Goal: Task Accomplishment & Management: Manage account settings

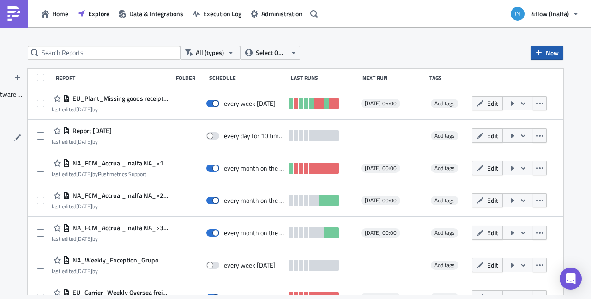
click at [547, 55] on span "New" at bounding box center [552, 53] width 13 height 10
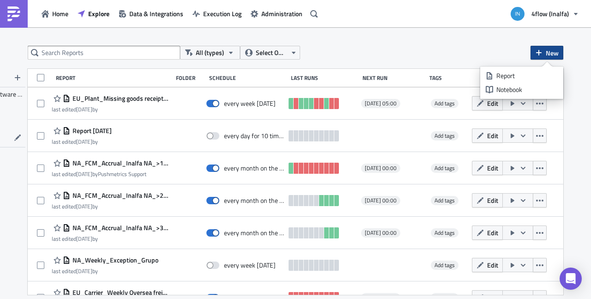
click at [433, 65] on div "All (types) Select Owner New FOLDERS 4flow Software KAM TAGS Report Folder Sche…" at bounding box center [295, 164] width 554 height 236
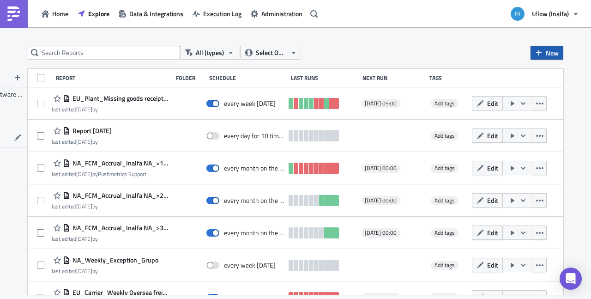
click at [538, 55] on icon "button" at bounding box center [538, 52] width 7 height 7
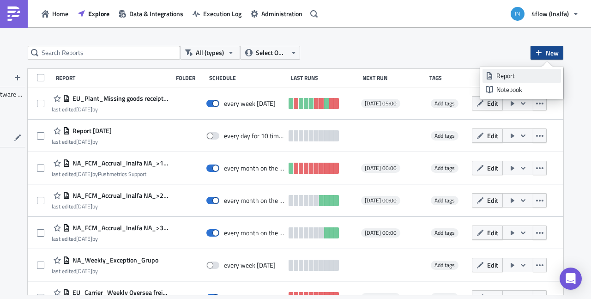
click at [525, 78] on div "Report" at bounding box center [527, 75] width 61 height 9
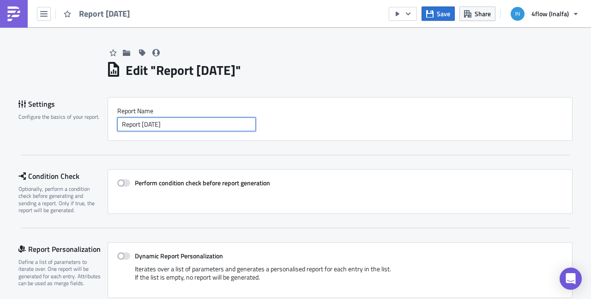
click at [204, 126] on input "Report [DATE]" at bounding box center [186, 124] width 139 height 14
click at [117, 121] on input "Report [DATE]" at bounding box center [186, 124] width 139 height 14
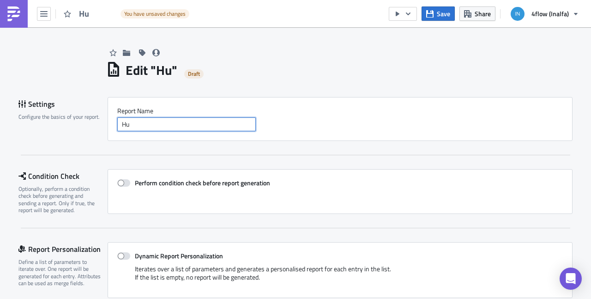
type input "H"
type input "N"
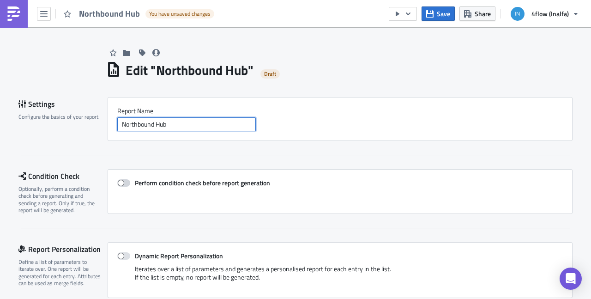
type input "Northbound Hub"
click at [124, 182] on span at bounding box center [123, 182] width 13 height 7
click at [123, 183] on span at bounding box center [123, 182] width 13 height 7
click at [123, 183] on input "Perform condition check before report generation" at bounding box center [122, 183] width 6 height 6
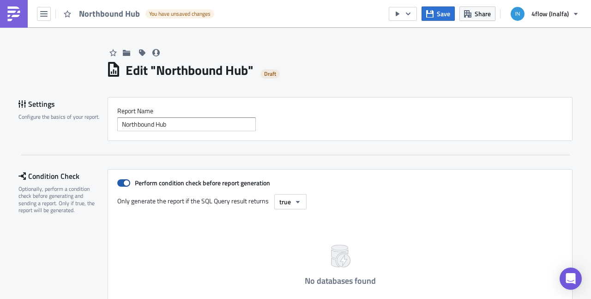
click at [124, 183] on span at bounding box center [123, 182] width 13 height 7
click at [124, 183] on input "Perform condition check before report generation" at bounding box center [122, 183] width 6 height 6
checkbox input "false"
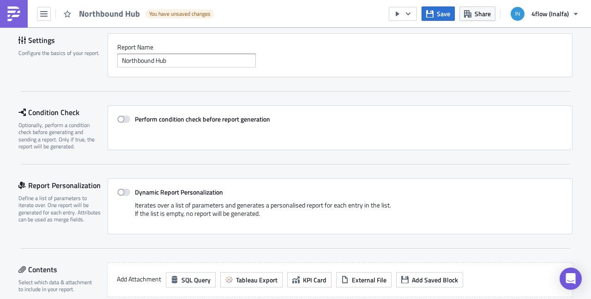
scroll to position [118, 0]
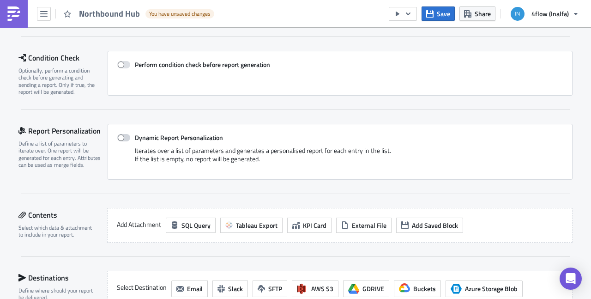
click at [120, 137] on span at bounding box center [123, 137] width 13 height 7
click at [120, 137] on input "Dynamic Report Personalization" at bounding box center [122, 138] width 6 height 6
checkbox input "true"
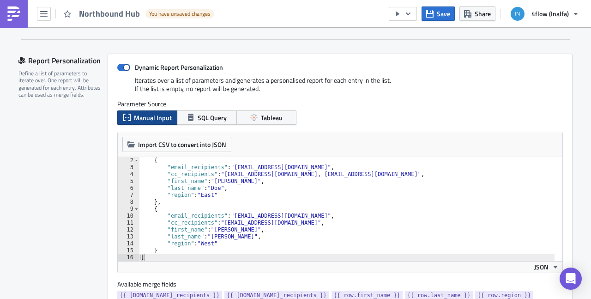
scroll to position [177, 0]
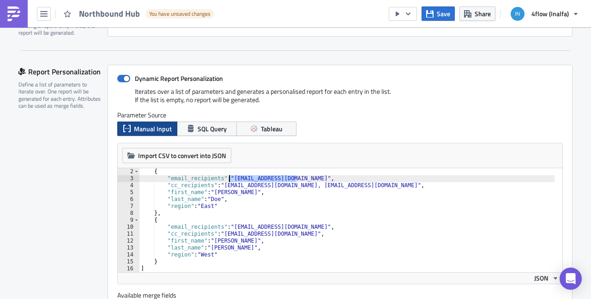
drag, startPoint x: 293, startPoint y: 176, endPoint x: 226, endPoint y: 177, distance: 67.0
click at [226, 177] on div "{ "email_recipients" : "[EMAIL_ADDRESS][DOMAIN_NAME]" , "cc_recipients" : "[EMA…" at bounding box center [347, 227] width 416 height 118
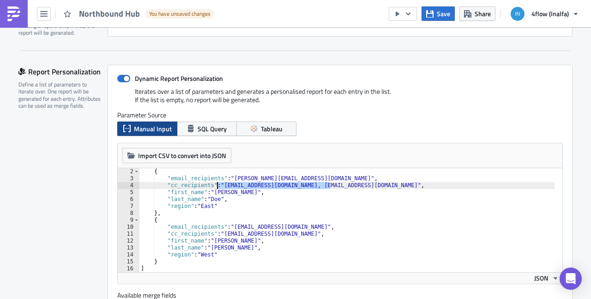
drag, startPoint x: 325, startPoint y: 185, endPoint x: 212, endPoint y: 182, distance: 112.3
click at [212, 183] on div "{ "email_recipients" : "[PERSON_NAME][EMAIL_ADDRESS][DOMAIN_NAME]" , "cc_recipi…" at bounding box center [347, 227] width 416 height 118
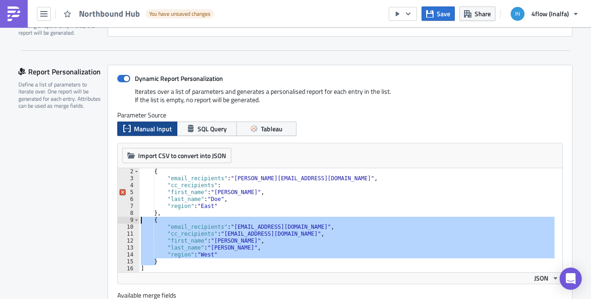
drag, startPoint x: 151, startPoint y: 255, endPoint x: 126, endPoint y: 220, distance: 42.4
click at [139, 220] on div "{ "email_recipients" : "[PERSON_NAME][EMAIL_ADDRESS][DOMAIN_NAME]" , "cc_recipi…" at bounding box center [347, 220] width 416 height 104
type textarea "{ "email_recipients": "[EMAIL_ADDRESS][DOMAIN_NAME]","
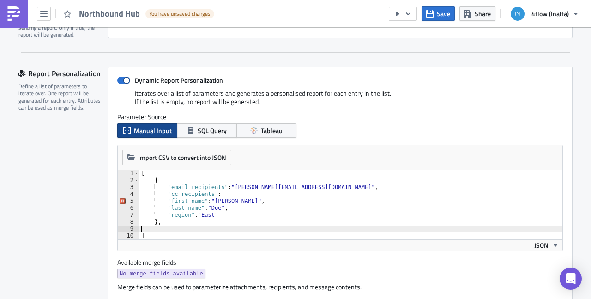
scroll to position [177, 0]
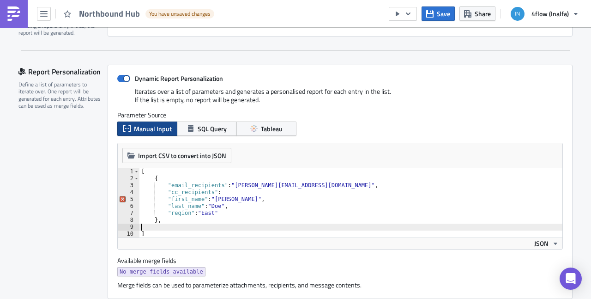
click at [178, 223] on div "[ { "email_recipients" : "[PERSON_NAME][EMAIL_ADDRESS][DOMAIN_NAME]" , "cc_reci…" at bounding box center [352, 209] width 424 height 83
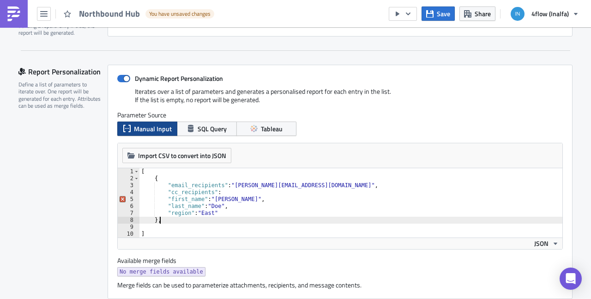
click at [179, 220] on div "[ { "email_recipients" : "[PERSON_NAME][EMAIL_ADDRESS][DOMAIN_NAME]" , "cc_reci…" at bounding box center [352, 209] width 424 height 83
click at [212, 201] on div "[ { "email_recipients" : "[PERSON_NAME][EMAIL_ADDRESS][DOMAIN_NAME]" , "cc_reci…" at bounding box center [352, 209] width 424 height 83
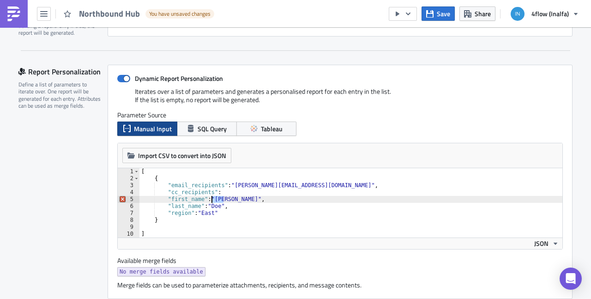
click at [209, 201] on div "[ { "email_recipients" : "[PERSON_NAME][EMAIL_ADDRESS][DOMAIN_NAME]" , "cc_reci…" at bounding box center [352, 209] width 424 height 83
click at [209, 205] on div "[ { "email_recipients" : "[PERSON_NAME][EMAIL_ADDRESS][DOMAIN_NAME]" , "cc_reci…" at bounding box center [352, 209] width 424 height 83
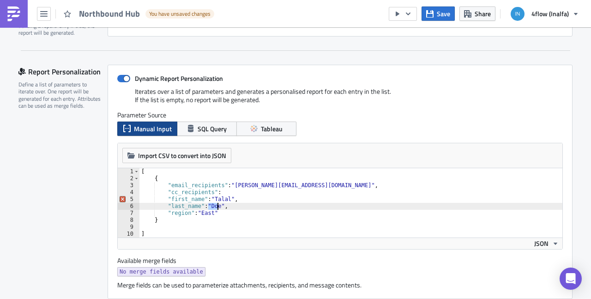
click at [209, 205] on div "[ { "email_recipients" : "[PERSON_NAME][EMAIL_ADDRESS][DOMAIN_NAME]" , "cc_reci…" at bounding box center [352, 209] width 424 height 83
click at [195, 214] on div "[ { "email_recipients" : "[PERSON_NAME][EMAIL_ADDRESS][DOMAIN_NAME]" , "cc_reci…" at bounding box center [352, 209] width 424 height 83
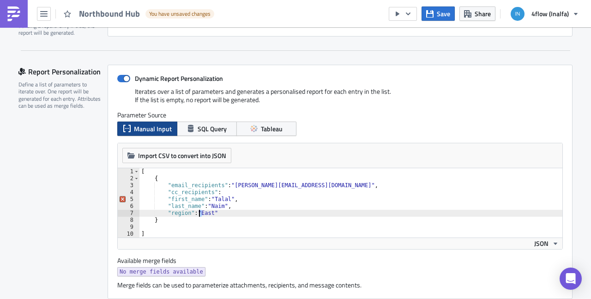
click at [195, 213] on div "[ { "email_recipients" : "[PERSON_NAME][EMAIL_ADDRESS][DOMAIN_NAME]" , "cc_reci…" at bounding box center [351, 202] width 423 height 69
click at [197, 210] on div "[ { "email_recipients" : "[PERSON_NAME][EMAIL_ADDRESS][DOMAIN_NAME]" , "cc_reci…" at bounding box center [352, 209] width 424 height 83
click at [199, 210] on div "[ { "email_recipients" : "[PERSON_NAME][EMAIL_ADDRESS][DOMAIN_NAME]" , "cc_reci…" at bounding box center [352, 209] width 424 height 83
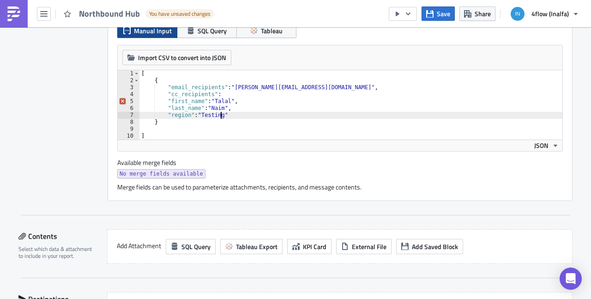
scroll to position [355, 0]
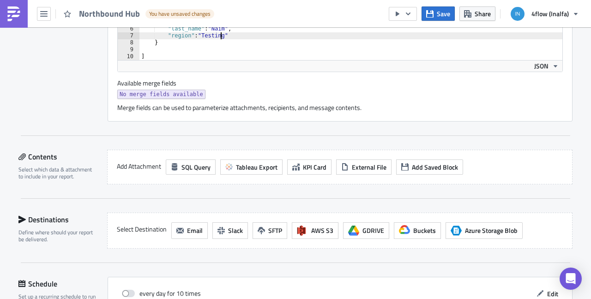
type textarea ""region": "Testing""
click at [151, 199] on div "Settings Configure the basics of your report. Report Nam﻿e Northbound Hub Condi…" at bounding box center [295, 64] width 554 height 644
click at [255, 168] on span "Tableau Export" at bounding box center [257, 167] width 42 height 10
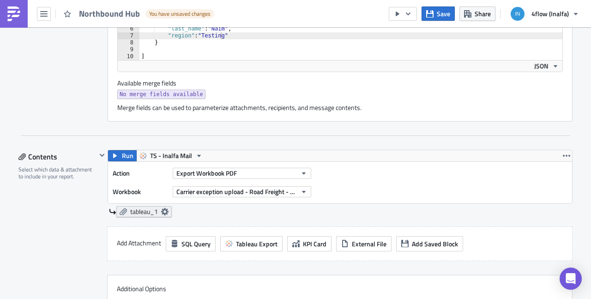
click at [140, 210] on span "tableau_1" at bounding box center [144, 211] width 28 height 8
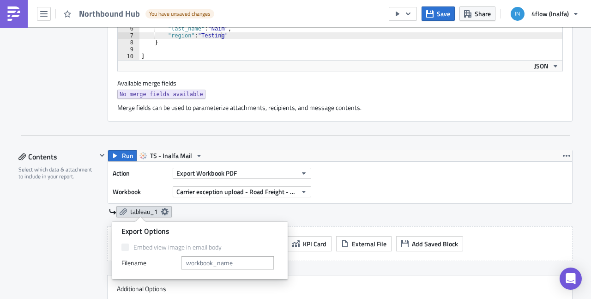
click at [161, 208] on icon at bounding box center [164, 211] width 7 height 7
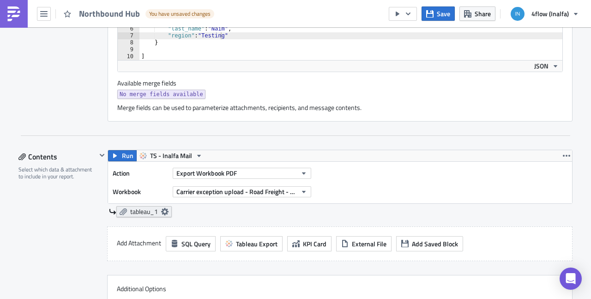
click at [164, 208] on icon at bounding box center [164, 211] width 7 height 7
click at [191, 210] on div "tableau_1" at bounding box center [341, 211] width 464 height 11
click at [221, 192] on span "Carrier exception upload - Road Freight - EU (SF)" at bounding box center [236, 192] width 121 height 10
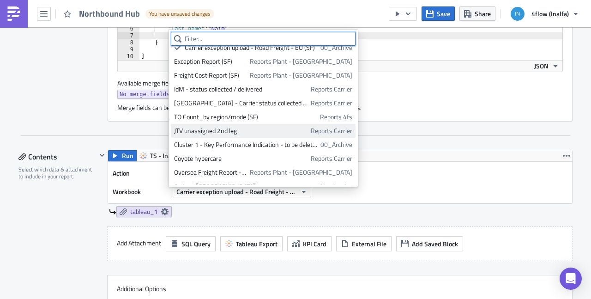
scroll to position [0, 0]
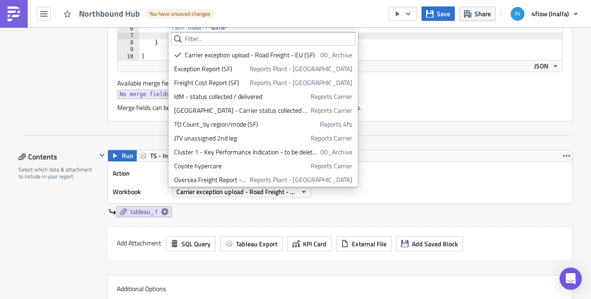
click at [394, 200] on div "Action Export Workbook PDF Workbook Carrier exception upload - Road Freight - E…" at bounding box center [340, 183] width 464 height 42
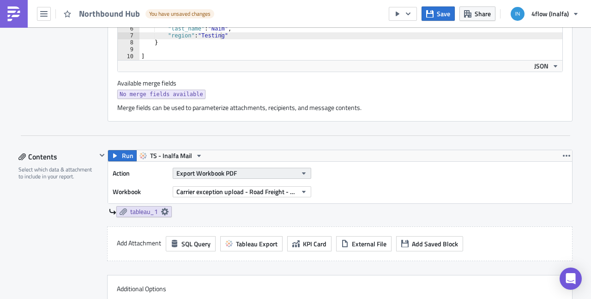
click at [228, 171] on span "Export Workbook PDF" at bounding box center [206, 173] width 61 height 10
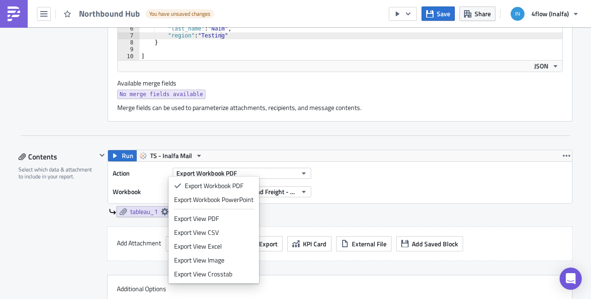
drag, startPoint x: 234, startPoint y: 247, endPoint x: 233, endPoint y: 243, distance: 4.7
click at [233, 246] on div "Export View Excel" at bounding box center [213, 246] width 79 height 9
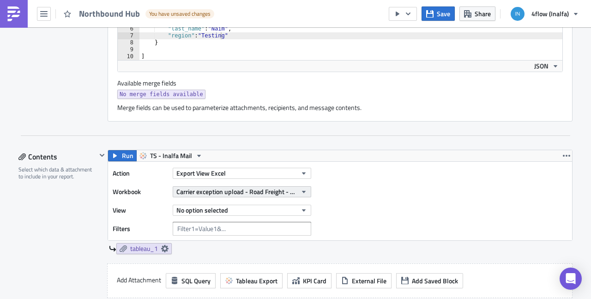
click at [242, 188] on span "Carrier exception upload - Road Freight - EU (SF)" at bounding box center [236, 192] width 121 height 10
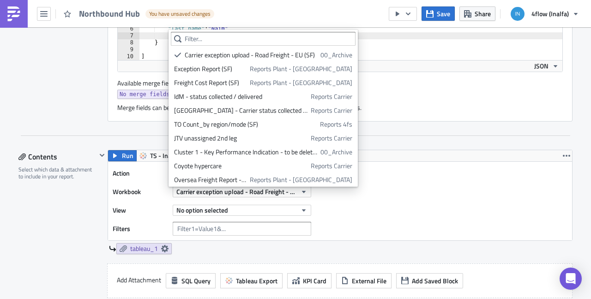
click at [386, 193] on div "Action Export View Excel Workbook Carrier exception upload - Road Freight - EU …" at bounding box center [340, 201] width 464 height 79
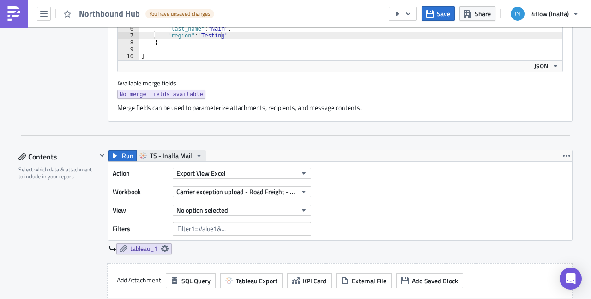
click at [195, 155] on icon "button" at bounding box center [198, 155] width 7 height 7
click at [380, 198] on div "Action Export View Excel Workbook Carrier exception upload - Road Freight - EU …" at bounding box center [340, 201] width 464 height 79
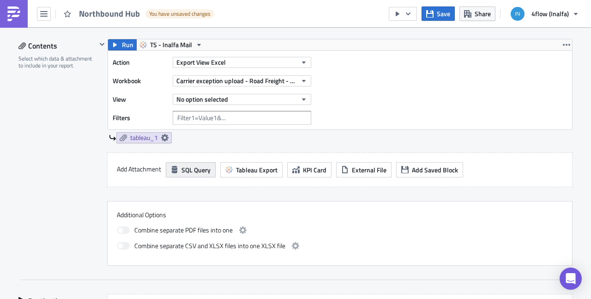
scroll to position [414, 0]
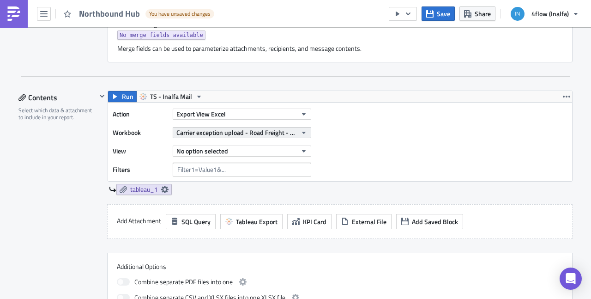
click at [207, 132] on span "Carrier exception upload - Road Freight - EU (SF)" at bounding box center [236, 132] width 121 height 10
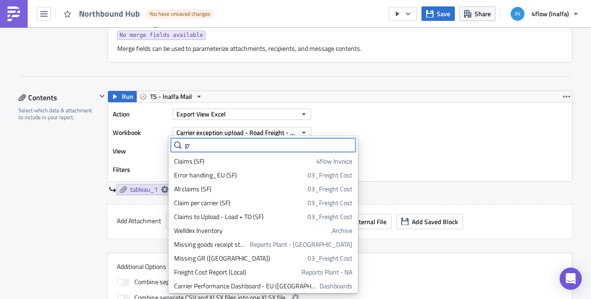
scroll to position [0, 0]
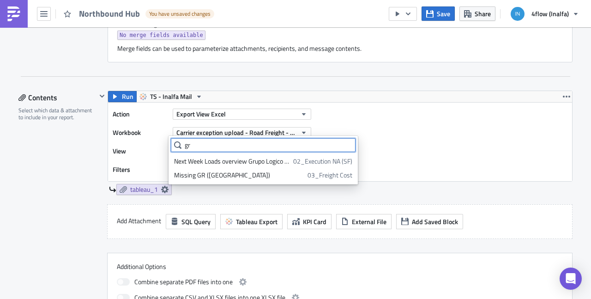
type input "g"
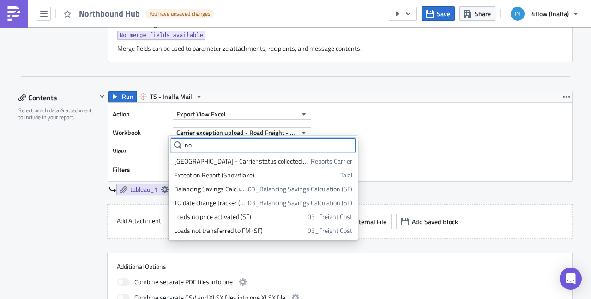
type input "n"
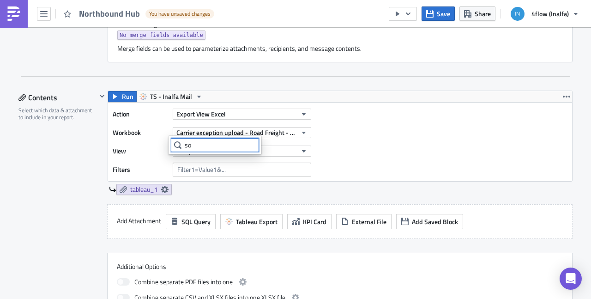
type input "s"
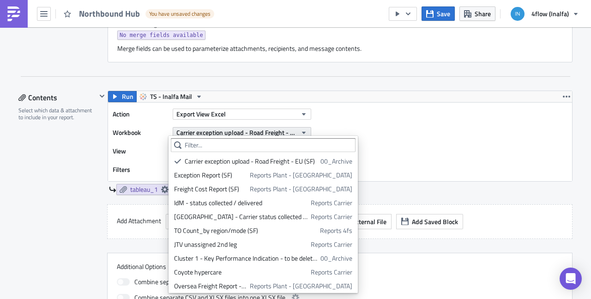
click at [213, 134] on span "Carrier exception upload - Road Freight - EU (SF)" at bounding box center [236, 132] width 121 height 10
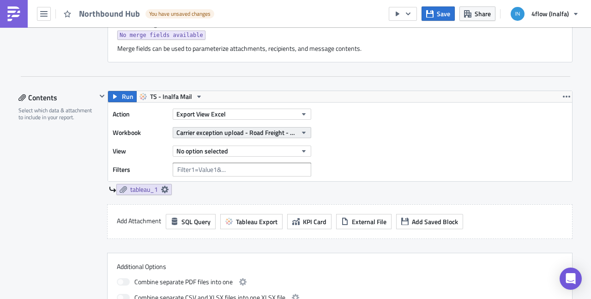
click at [218, 131] on span "Carrier exception upload - Road Freight - EU (SF)" at bounding box center [236, 132] width 121 height 10
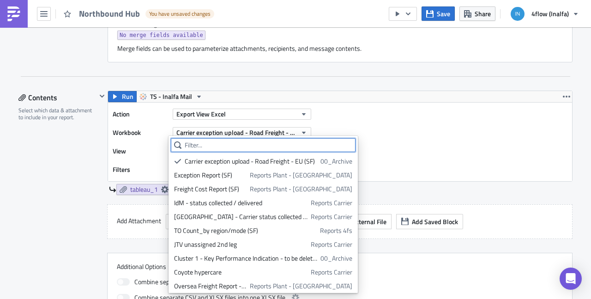
type input "i"
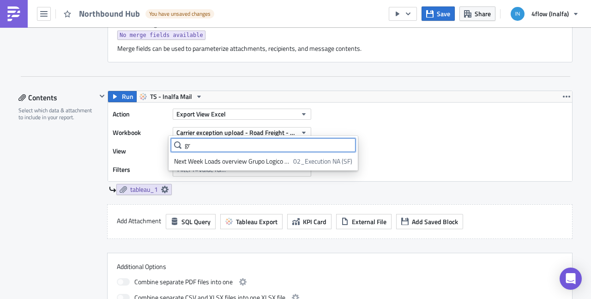
type input "g"
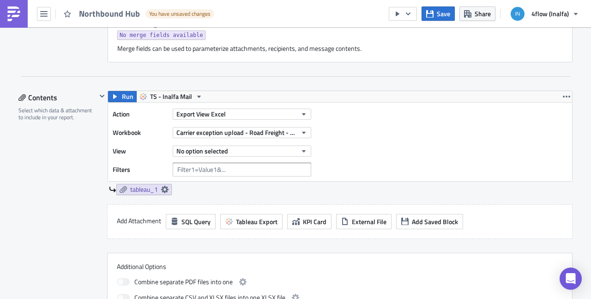
click at [386, 124] on div "Action Export View Excel Workbook Carrier exception upload - Road Freight - EU …" at bounding box center [340, 142] width 464 height 79
click at [161, 184] on link "tableau_1" at bounding box center [143, 189] width 55 height 11
click at [239, 184] on div "tableau_1" at bounding box center [341, 189] width 464 height 11
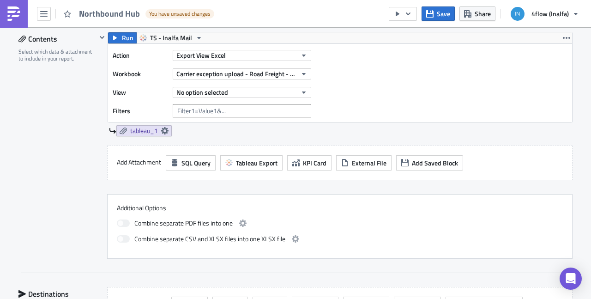
scroll to position [414, 0]
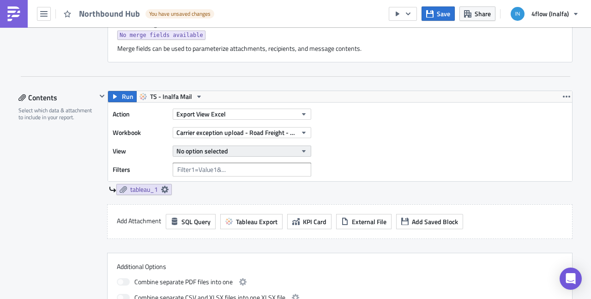
click at [300, 149] on icon "button" at bounding box center [303, 150] width 7 height 7
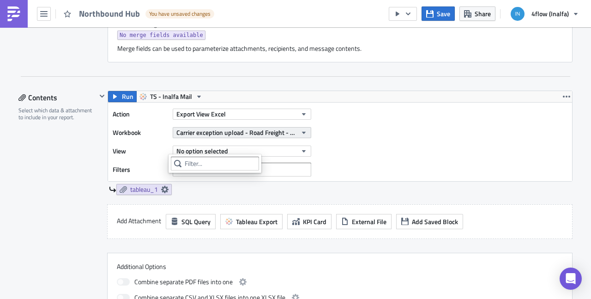
click at [300, 133] on icon "button" at bounding box center [303, 132] width 7 height 7
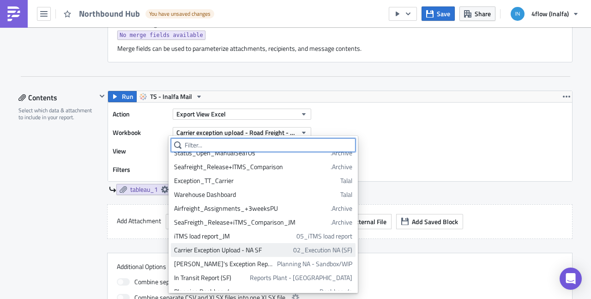
scroll to position [1249, 0]
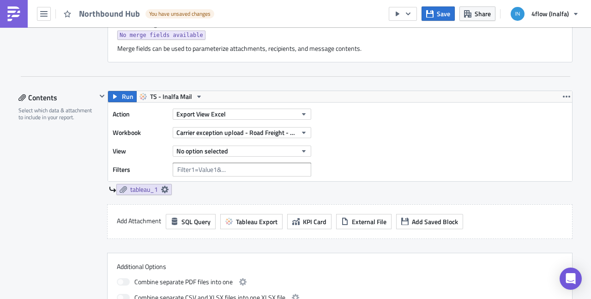
click at [376, 147] on div "Action Export View Excel Workbook Carrier exception upload - Road Freight - EU …" at bounding box center [340, 142] width 464 height 79
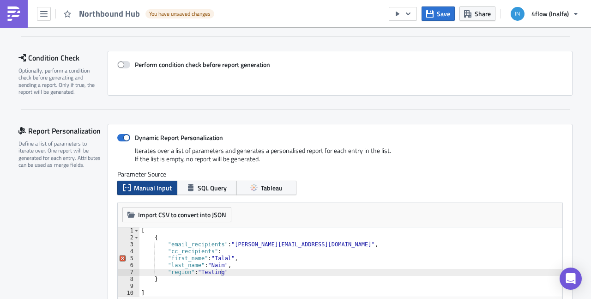
scroll to position [0, 0]
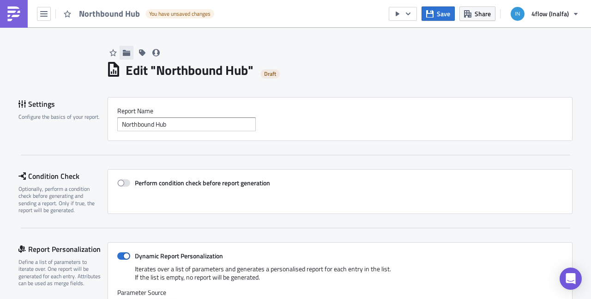
click at [123, 56] on icon "button" at bounding box center [126, 52] width 7 height 7
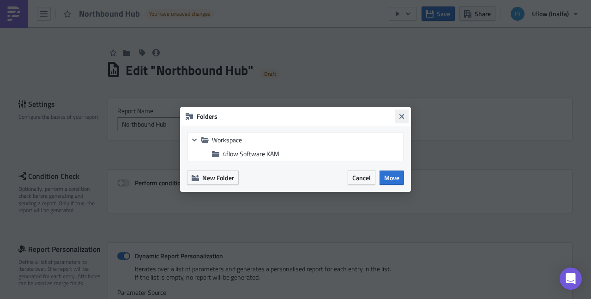
click at [401, 118] on icon "Close" at bounding box center [402, 116] width 5 height 5
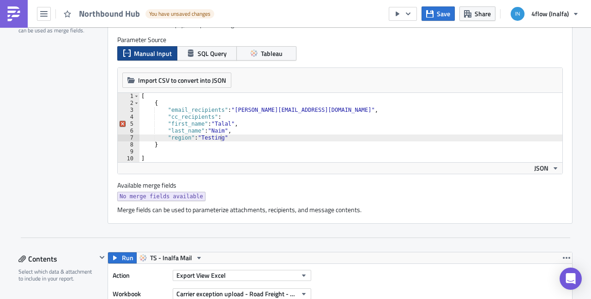
scroll to position [237, 0]
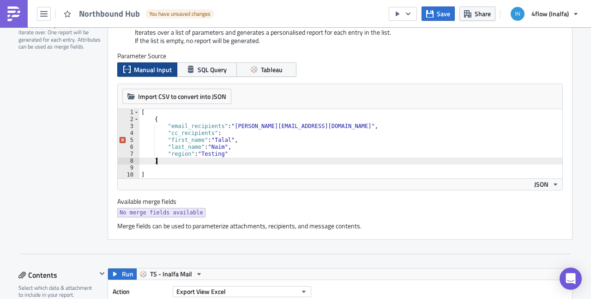
drag, startPoint x: 221, startPoint y: 157, endPoint x: 227, endPoint y: 156, distance: 5.6
click at [225, 157] on div "[ { "email_recipients" : "[PERSON_NAME][EMAIL_ADDRESS][DOMAIN_NAME]" , "cc_reci…" at bounding box center [352, 150] width 424 height 83
click at [224, 152] on div "[ { "email_recipients" : "[PERSON_NAME][EMAIL_ADDRESS][DOMAIN_NAME]" , "cc_reci…" at bounding box center [352, 150] width 424 height 83
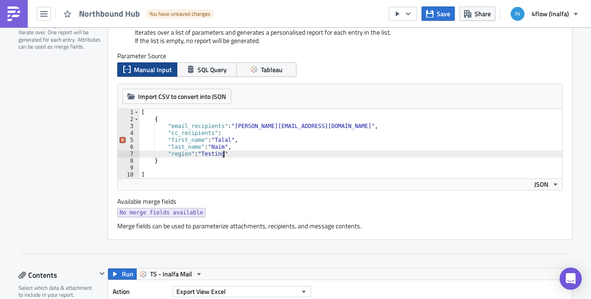
click at [168, 160] on div "[ { "email_recipients" : "[PERSON_NAME][EMAIL_ADDRESS][DOMAIN_NAME]" , "cc_reci…" at bounding box center [352, 150] width 424 height 83
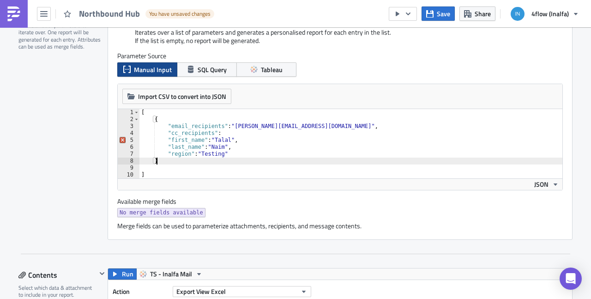
scroll to position [0, 1]
click at [230, 153] on div "[ { "email_recipients" : "[PERSON_NAME][EMAIL_ADDRESS][DOMAIN_NAME]" , "cc_reci…" at bounding box center [352, 150] width 424 height 83
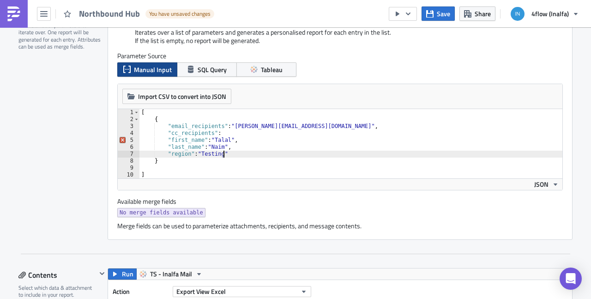
scroll to position [0, 6]
click at [119, 137] on div "5" at bounding box center [129, 140] width 22 height 7
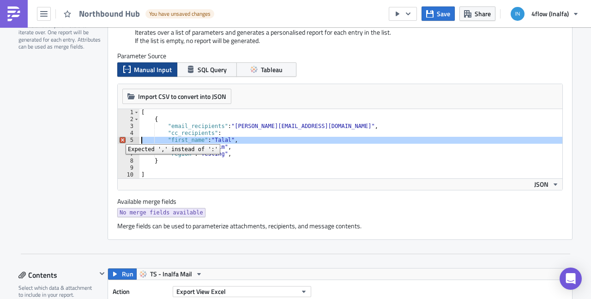
type textarea ""first_name": "[PERSON_NAME]", "last_name": "[PERSON_NAME]","
click at [77, 155] on div "Report Personalization Define a list of parameters to iterate over. One report …" at bounding box center [62, 123] width 89 height 234
click at [223, 165] on div "[ { "email_recipients" : "[PERSON_NAME][EMAIL_ADDRESS][DOMAIN_NAME]" , "cc_reci…" at bounding box center [352, 150] width 424 height 83
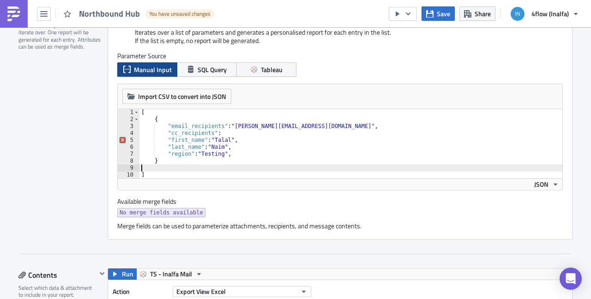
click at [212, 132] on div "[ { "email_recipients" : "[PERSON_NAME][EMAIL_ADDRESS][DOMAIN_NAME]" , "cc_reci…" at bounding box center [352, 150] width 424 height 83
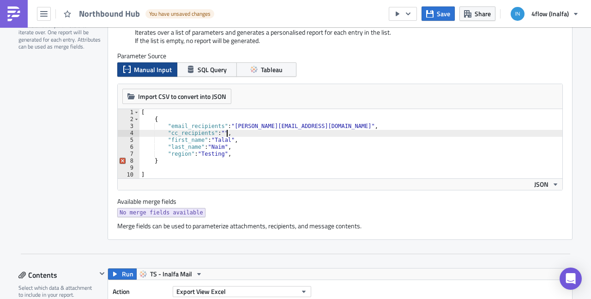
click at [223, 154] on div "[ { "email_recipients" : "[PERSON_NAME][EMAIL_ADDRESS][DOMAIN_NAME]" , "cc_reci…" at bounding box center [352, 150] width 424 height 83
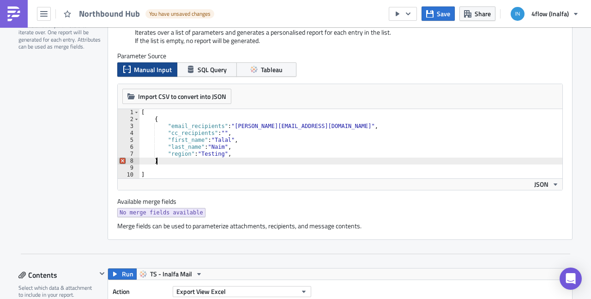
drag, startPoint x: 160, startPoint y: 160, endPoint x: 166, endPoint y: 149, distance: 12.0
click at [160, 160] on div "[ { "email_recipients" : "[PERSON_NAME][EMAIL_ADDRESS][DOMAIN_NAME]" , "cc_reci…" at bounding box center [352, 150] width 424 height 83
type textarea "},"
click at [152, 169] on div "[ { "email_recipients" : "[PERSON_NAME][EMAIL_ADDRESS][DOMAIN_NAME]" , "cc_reci…" at bounding box center [352, 150] width 424 height 83
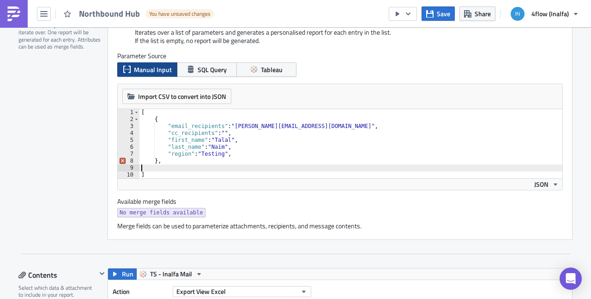
click at [160, 160] on div "[ { "email_recipients" : "[PERSON_NAME][EMAIL_ADDRESS][DOMAIN_NAME]" , "cc_reci…" at bounding box center [352, 150] width 424 height 83
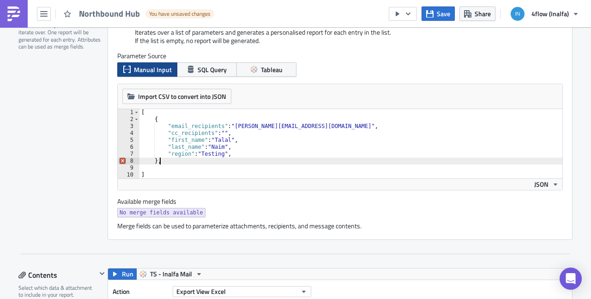
click at [238, 155] on div "[ { "email_recipients" : "[PERSON_NAME][EMAIL_ADDRESS][DOMAIN_NAME]" , "cc_reci…" at bounding box center [352, 150] width 424 height 83
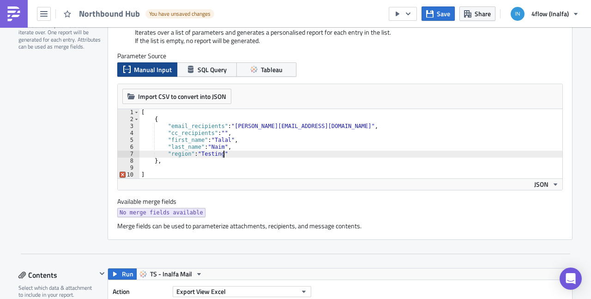
click at [150, 175] on div "[ { "email_recipients" : "[PERSON_NAME][EMAIL_ADDRESS][DOMAIN_NAME]" , "cc_reci…" at bounding box center [352, 150] width 424 height 83
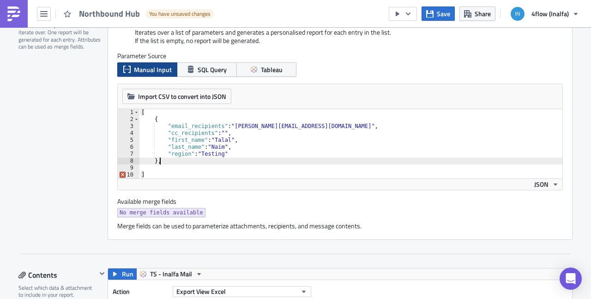
drag, startPoint x: 157, startPoint y: 162, endPoint x: 170, endPoint y: 151, distance: 17.0
click at [157, 162] on div "[ { "email_recipients" : "[PERSON_NAME][EMAIL_ADDRESS][DOMAIN_NAME]" , "cc_reci…" at bounding box center [352, 150] width 424 height 83
type textarea "}"
click at [80, 182] on div "Report Personalization Define a list of parameters to iterate over. One report …" at bounding box center [62, 123] width 89 height 234
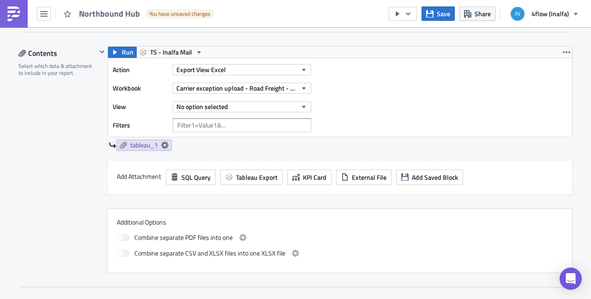
scroll to position [473, 0]
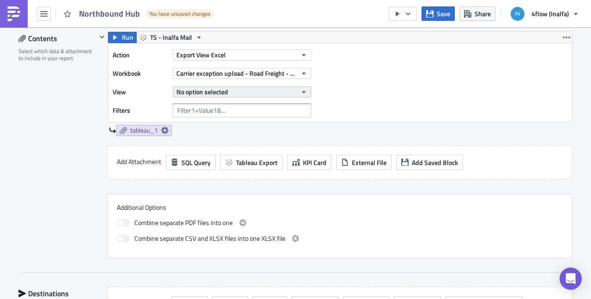
click at [302, 91] on icon "button" at bounding box center [304, 92] width 4 height 2
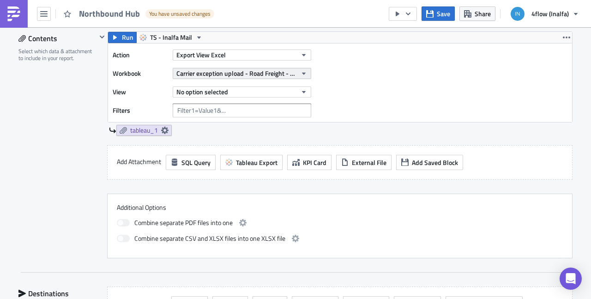
click at [300, 70] on icon "button" at bounding box center [303, 73] width 7 height 7
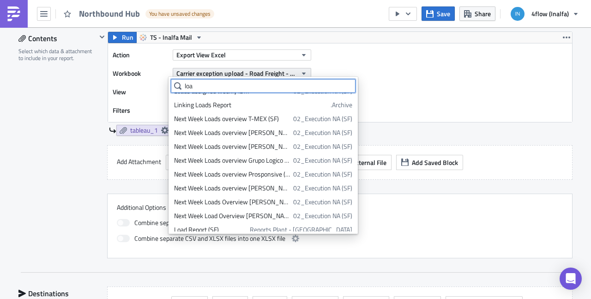
scroll to position [25, 0]
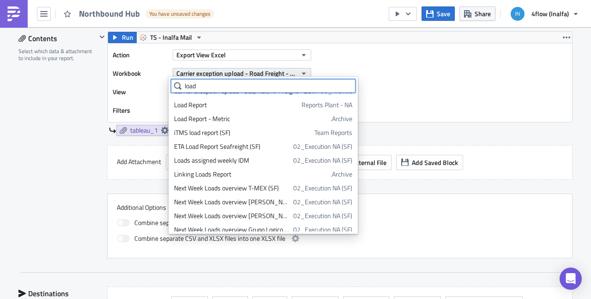
type input "load"
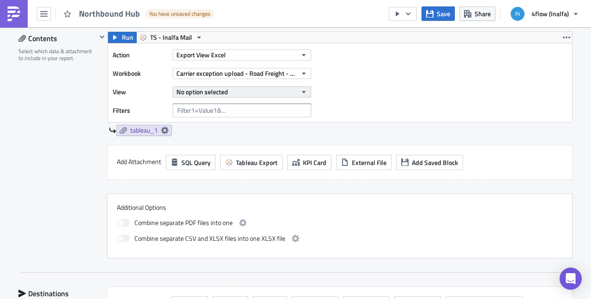
click at [209, 95] on div "No option selected" at bounding box center [242, 92] width 139 height 14
click at [207, 88] on span "No option selected" at bounding box center [202, 92] width 52 height 10
click at [211, 93] on span "No option selected" at bounding box center [202, 92] width 52 height 10
click at [211, 90] on span "No option selected" at bounding box center [202, 92] width 52 height 10
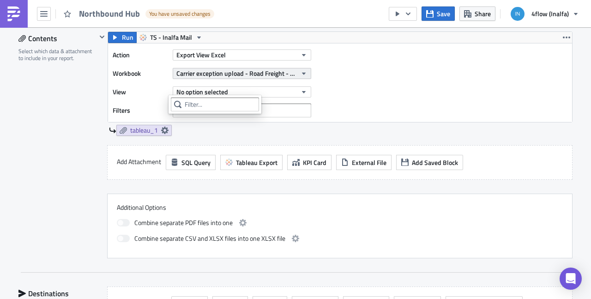
click at [225, 68] on span "Carrier exception upload - Road Freight - EU (SF)" at bounding box center [236, 73] width 121 height 10
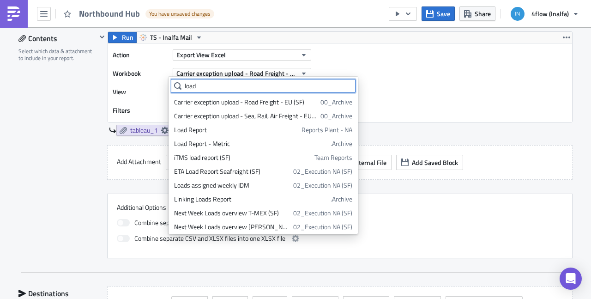
click at [216, 90] on input "load" at bounding box center [263, 86] width 185 height 14
drag, startPoint x: 130, startPoint y: 91, endPoint x: 115, endPoint y: 89, distance: 15.8
click at [171, 89] on input "load" at bounding box center [263, 86] width 185 height 14
paste input "Load Report + NB Tmex/Grupo"
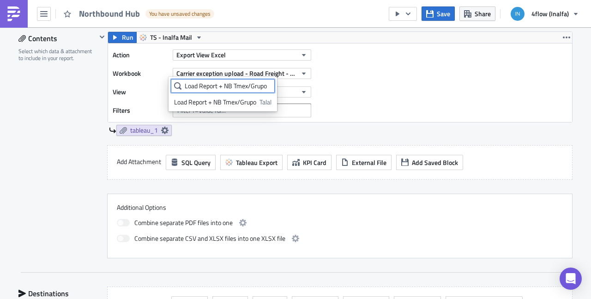
type input "Load Report + NB Tmex/Grupo"
click at [206, 104] on div "Load Report + NB Tmex/Grupo" at bounding box center [215, 101] width 82 height 9
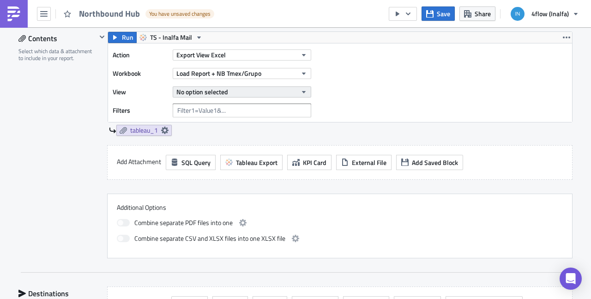
click at [263, 93] on button "No option selected" at bounding box center [242, 91] width 139 height 11
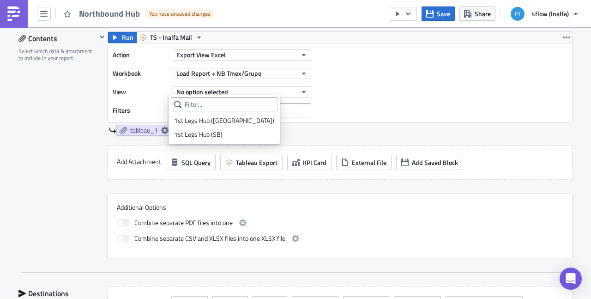
click at [231, 123] on div "1st Legs Hub ([GEOGRAPHIC_DATA])" at bounding box center [224, 120] width 100 height 9
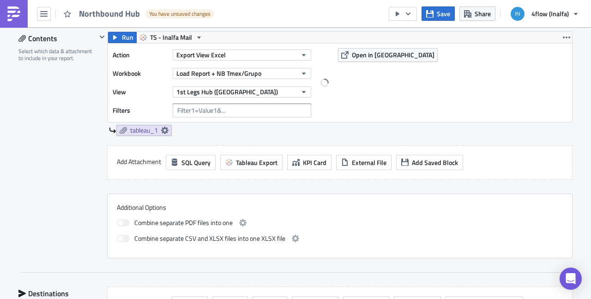
click at [344, 102] on div "Action Export View Excel Workbook Load Report + NB Tmex/Grupo View 1st Legs Hub…" at bounding box center [340, 82] width 464 height 79
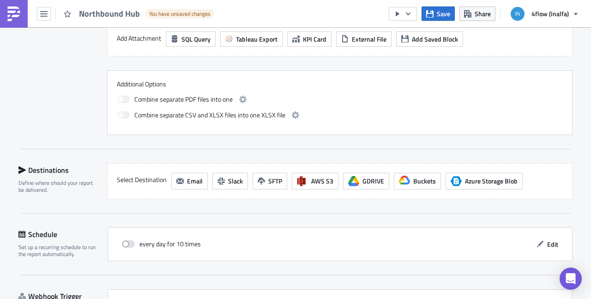
scroll to position [650, 0]
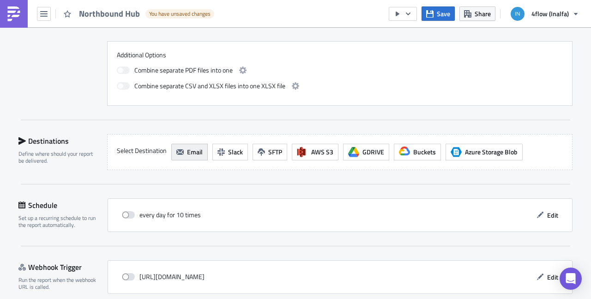
click at [187, 147] on span "Email" at bounding box center [195, 152] width 16 height 10
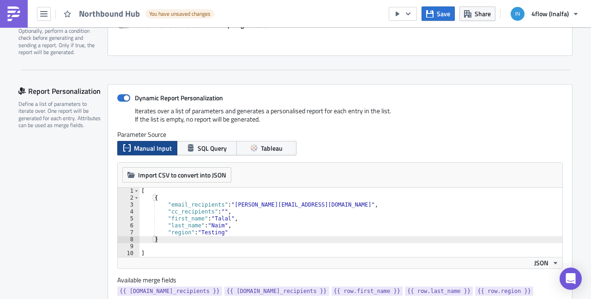
scroll to position [177, 0]
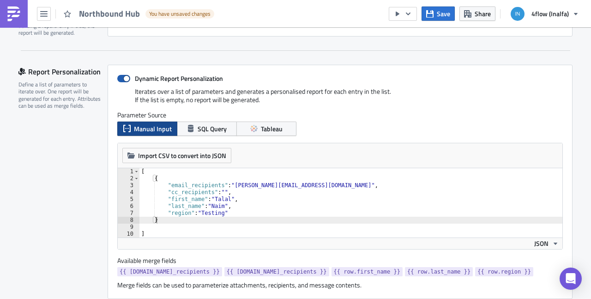
click at [118, 78] on span at bounding box center [123, 78] width 13 height 7
click at [119, 78] on input "Dynamic Report Personalization" at bounding box center [122, 79] width 6 height 6
checkbox input "false"
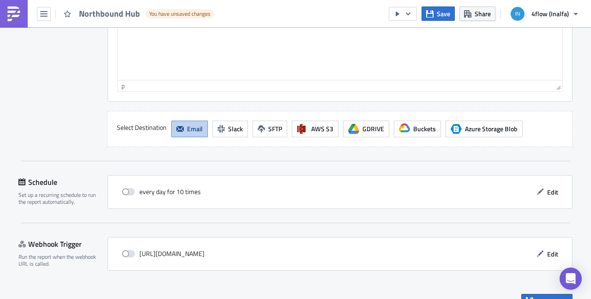
scroll to position [854, 0]
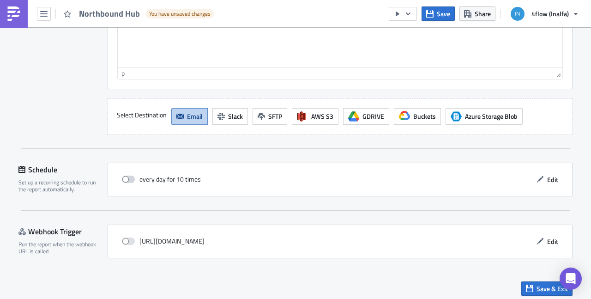
click at [125, 176] on span at bounding box center [128, 179] width 13 height 7
click at [125, 176] on input "checkbox" at bounding box center [127, 179] width 6 height 6
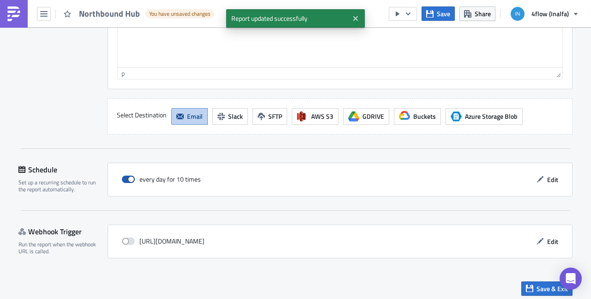
click at [125, 176] on span at bounding box center [128, 179] width 13 height 7
click at [125, 176] on input "checkbox" at bounding box center [127, 179] width 6 height 6
checkbox input "false"
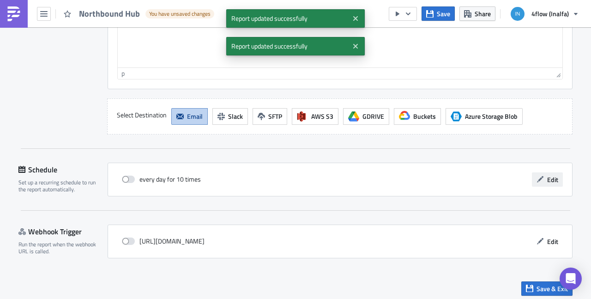
click at [548, 179] on span "Edit" at bounding box center [552, 180] width 11 height 10
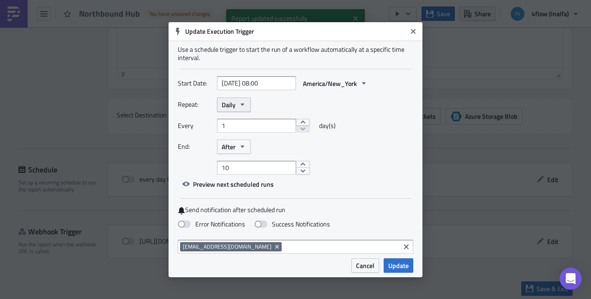
click at [239, 106] on icon "button" at bounding box center [242, 104] width 7 height 7
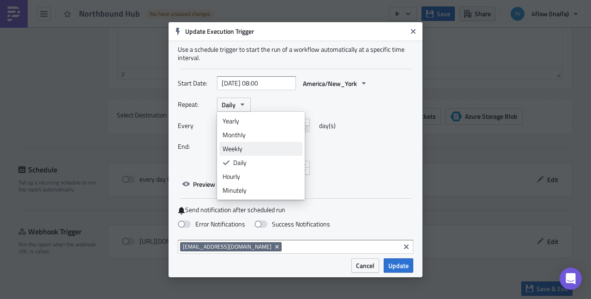
click at [245, 144] on div "Weekly" at bounding box center [261, 148] width 77 height 9
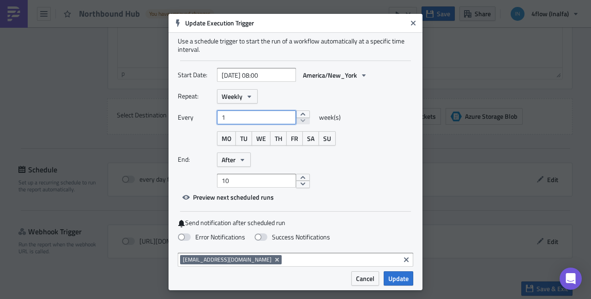
click at [246, 118] on input "1" at bounding box center [256, 117] width 79 height 14
click at [271, 139] on button "TH" at bounding box center [278, 138] width 17 height 14
click at [242, 162] on icon "button" at bounding box center [242, 159] width 7 height 7
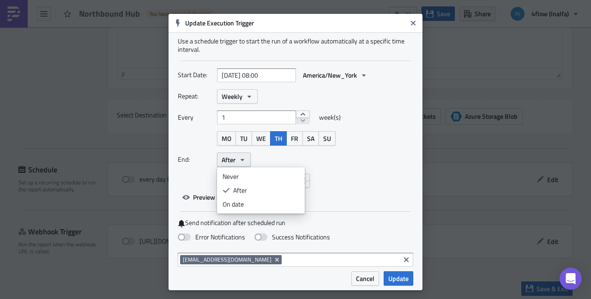
click at [241, 161] on icon "button" at bounding box center [242, 159] width 7 height 7
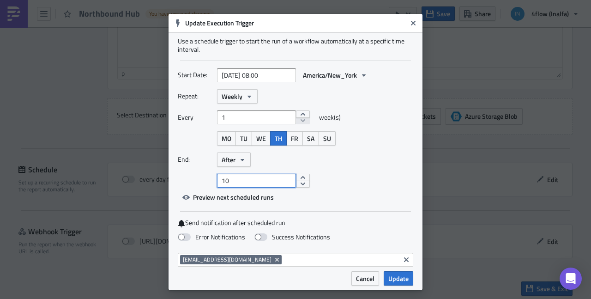
click at [280, 181] on input "10" at bounding box center [256, 181] width 79 height 14
drag, startPoint x: 243, startPoint y: 182, endPoint x: 193, endPoint y: 179, distance: 50.9
click at [217, 179] on input "10" at bounding box center [256, 181] width 79 height 14
click at [241, 166] on button "After" at bounding box center [234, 159] width 34 height 14
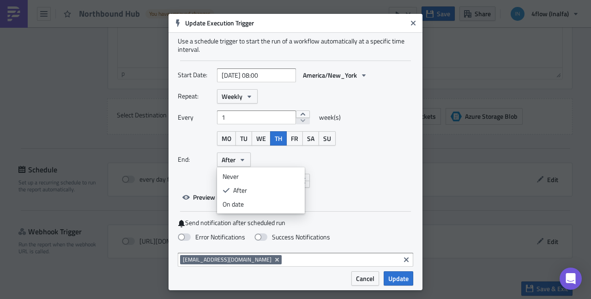
click at [242, 176] on div "Never" at bounding box center [261, 176] width 77 height 9
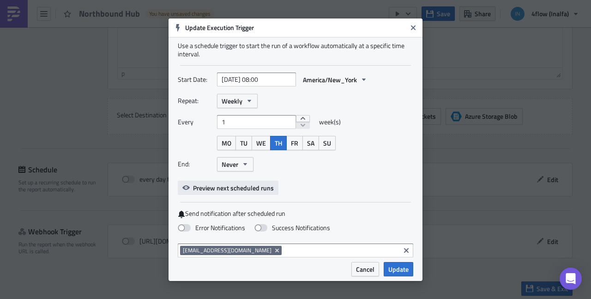
click at [257, 185] on span "Preview next scheduled runs" at bounding box center [233, 188] width 81 height 10
click at [374, 188] on div "Start Date: [DATE] 08:00 America/New_York Repeat: Weekly Every 1 week(s) MO TU …" at bounding box center [296, 134] width 236 height 122
click at [183, 229] on span at bounding box center [184, 227] width 13 height 7
click at [8, 7] on input "Error Notifications" at bounding box center [5, 4] width 6 height 6
checkbox input "true"
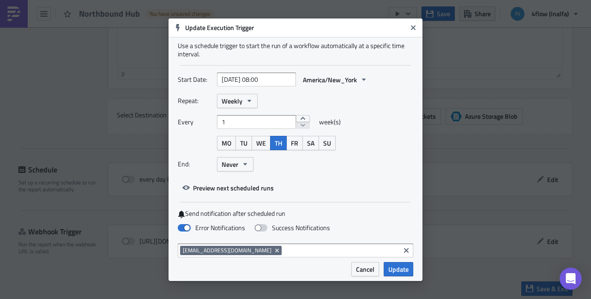
drag, startPoint x: 264, startPoint y: 225, endPoint x: 276, endPoint y: 235, distance: 16.1
click at [264, 225] on span at bounding box center [261, 227] width 13 height 7
click at [8, 7] on input "Success Notifications" at bounding box center [5, 4] width 6 height 6
checkbox input "true"
click at [401, 269] on span "Update" at bounding box center [398, 269] width 20 height 10
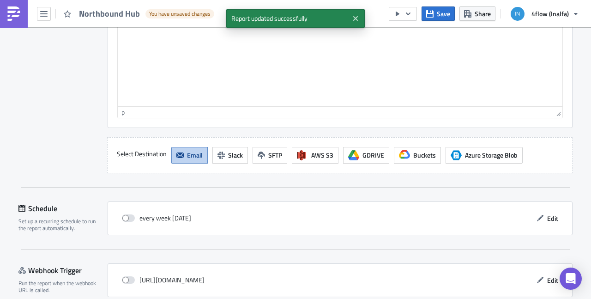
scroll to position [795, 0]
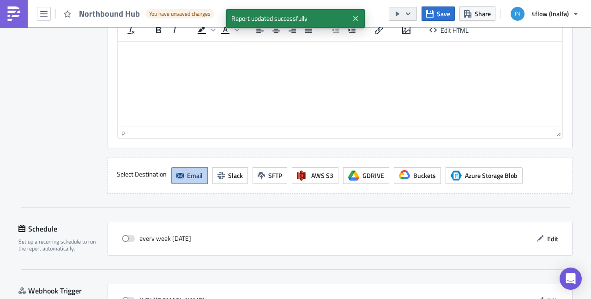
click at [405, 17] on button "button" at bounding box center [403, 14] width 28 height 14
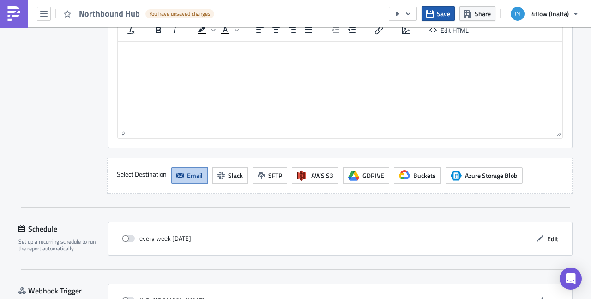
click at [443, 16] on span "Save" at bounding box center [443, 14] width 13 height 10
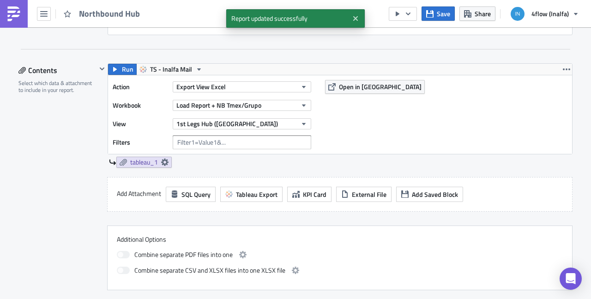
scroll to position [0, 0]
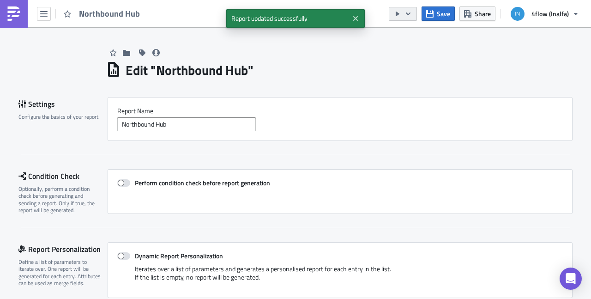
click at [406, 18] on button "button" at bounding box center [403, 14] width 28 height 14
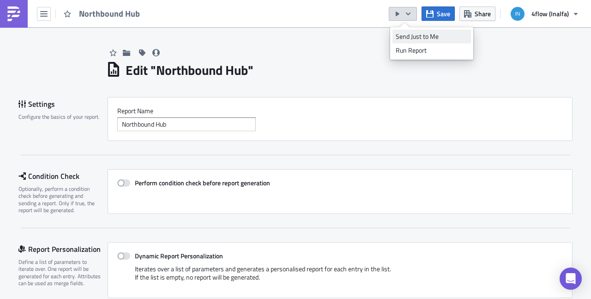
click at [423, 39] on div "Send Just to Me" at bounding box center [432, 36] width 72 height 9
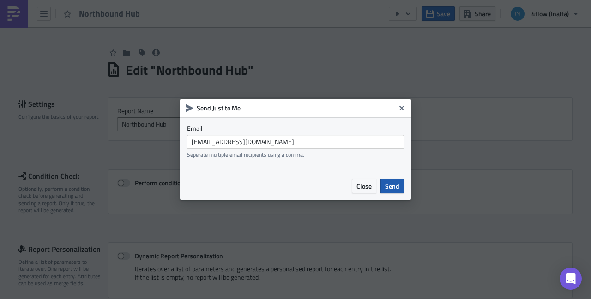
click at [392, 184] on span "Send" at bounding box center [392, 186] width 14 height 10
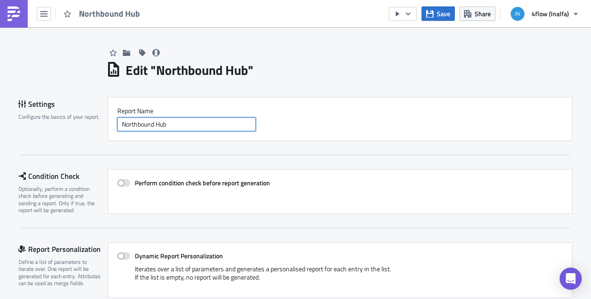
click at [117, 124] on input "Northbound Hub" at bounding box center [186, 124] width 139 height 14
click at [190, 126] on input "NA_Northbound Hub" at bounding box center [186, 124] width 139 height 14
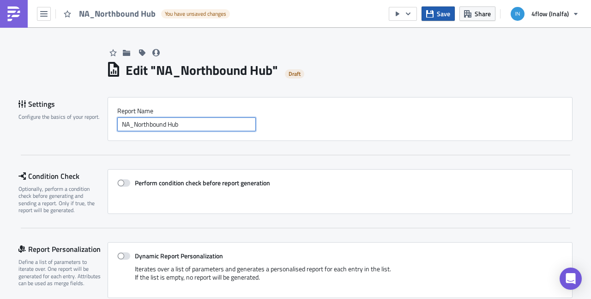
type input "NA_Northbound Hub"
click at [444, 15] on span "Save" at bounding box center [443, 14] width 13 height 10
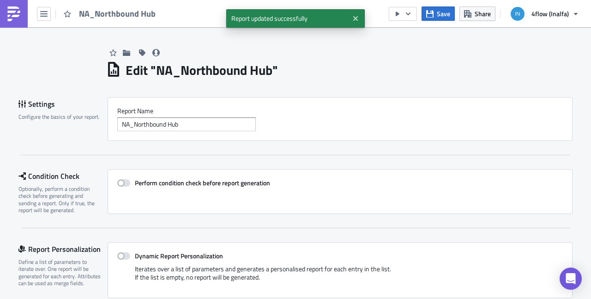
click at [12, 16] on img at bounding box center [13, 13] width 15 height 15
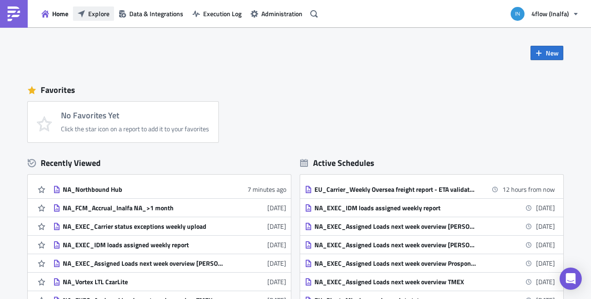
click at [97, 19] on button "Explore" at bounding box center [93, 13] width 41 height 14
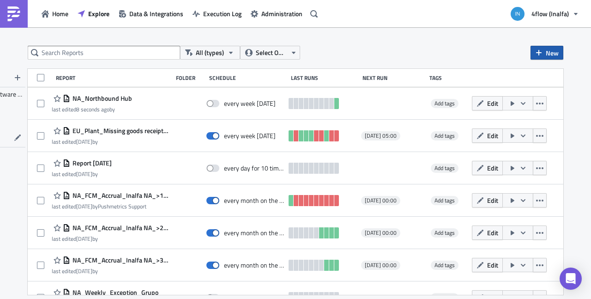
click at [552, 51] on span "New" at bounding box center [552, 53] width 13 height 10
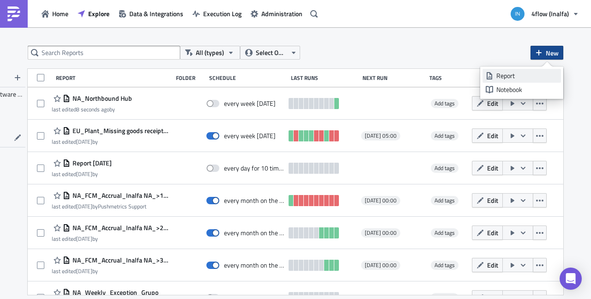
click at [508, 73] on div "Report" at bounding box center [527, 75] width 61 height 9
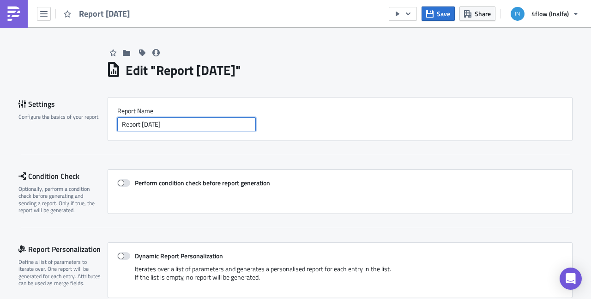
click at [170, 122] on input "Report [DATE]" at bounding box center [186, 124] width 139 height 14
drag, startPoint x: 177, startPoint y: 124, endPoint x: 7, endPoint y: 100, distance: 172.2
click at [117, 117] on input "Report [DATE]" at bounding box center [186, 124] width 139 height 14
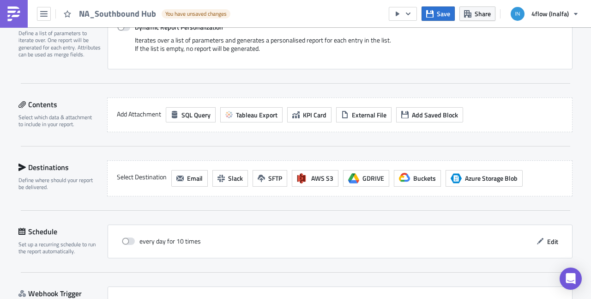
scroll to position [292, 0]
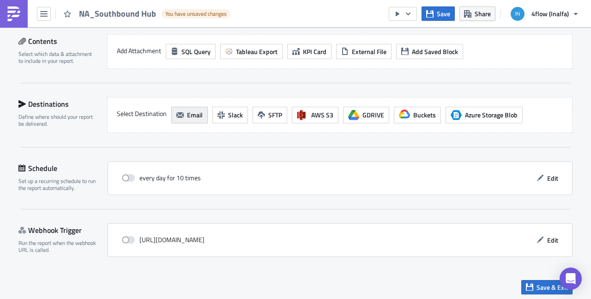
type input "NA_Southbound Hub"
click at [188, 115] on span "Email" at bounding box center [195, 115] width 16 height 10
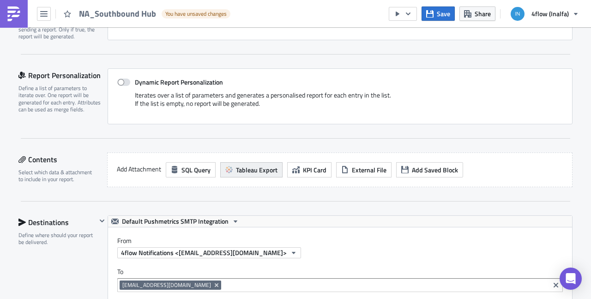
scroll to position [0, 0]
click at [237, 165] on span "Tableau Export" at bounding box center [257, 170] width 42 height 10
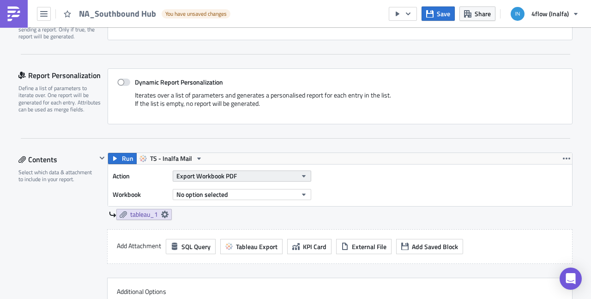
click at [228, 173] on span "Export Workbook PDF" at bounding box center [206, 176] width 61 height 10
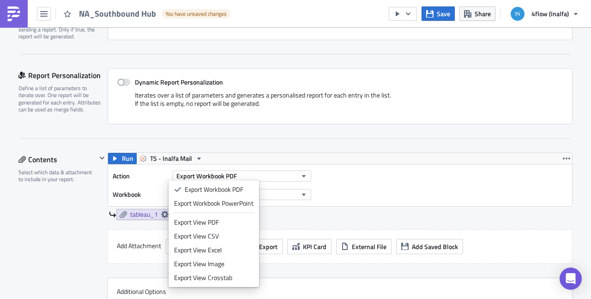
click at [223, 247] on div "Export View Excel" at bounding box center [213, 249] width 79 height 9
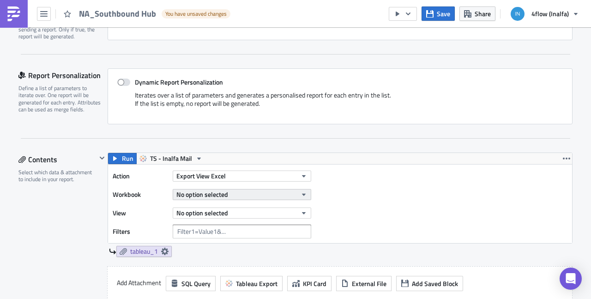
click at [230, 194] on button "No option selected" at bounding box center [242, 194] width 139 height 11
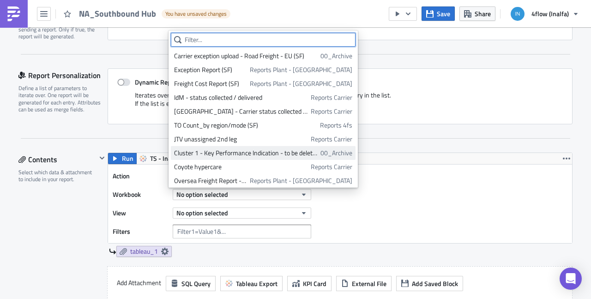
paste input "Load Report + NB Tmex/Grupo"
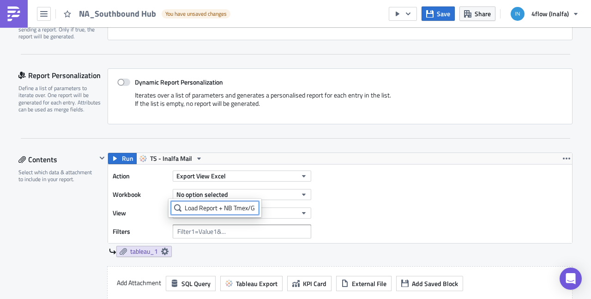
click at [226, 207] on input "Load Report + NB Tmex/Grupo" at bounding box center [215, 208] width 88 height 14
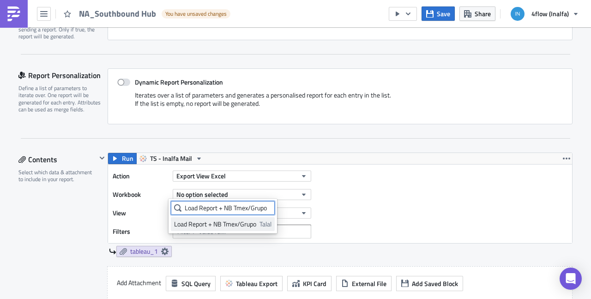
type input "Load Report + NB Tmex/Grupo"
click at [214, 226] on div "Load Report + NB Tmex/Grupo" at bounding box center [215, 223] width 82 height 9
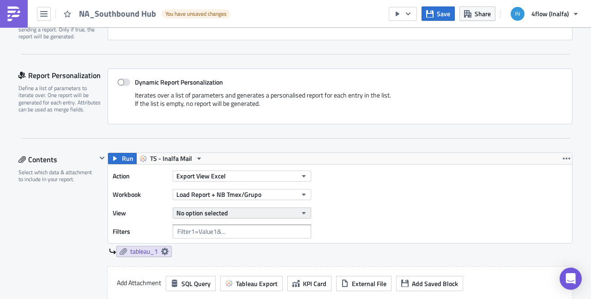
click at [216, 208] on span "No option selected" at bounding box center [202, 213] width 52 height 10
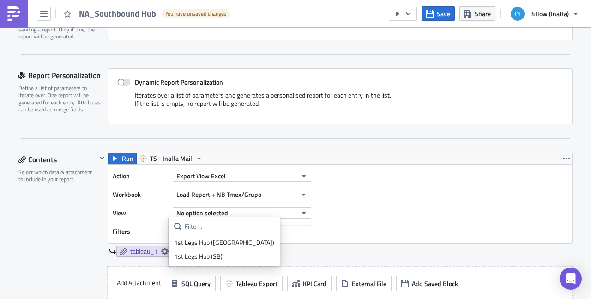
click at [207, 257] on div "1st Legs Hub (SB)" at bounding box center [224, 256] width 100 height 9
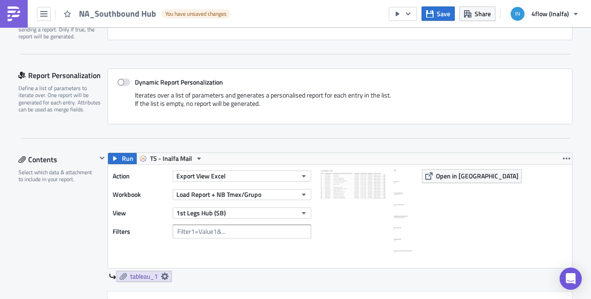
click at [83, 224] on div "Contents Select which data & attachment to include in your report." at bounding box center [57, 278] width 78 height 252
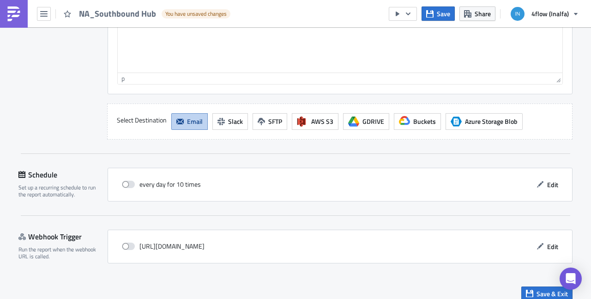
scroll to position [879, 0]
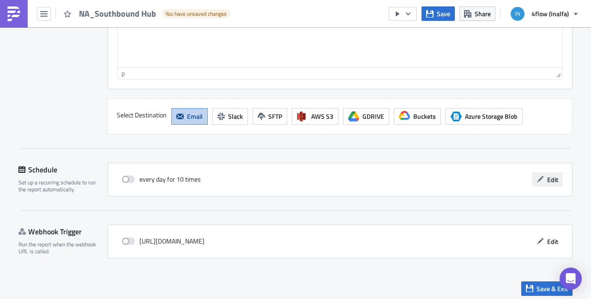
click at [547, 175] on span "Edit" at bounding box center [552, 180] width 11 height 10
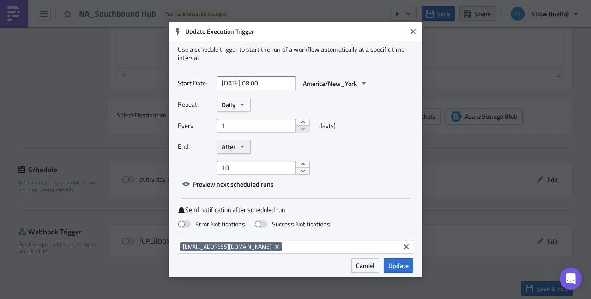
click at [243, 150] on icon "button" at bounding box center [242, 146] width 7 height 7
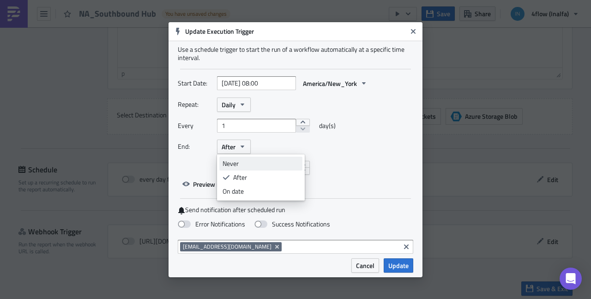
click at [242, 166] on div "Never" at bounding box center [261, 163] width 77 height 9
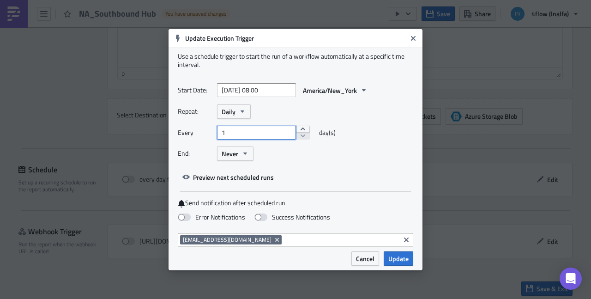
click at [269, 134] on input "1" at bounding box center [256, 133] width 79 height 14
click at [240, 112] on icon "button" at bounding box center [242, 111] width 7 height 7
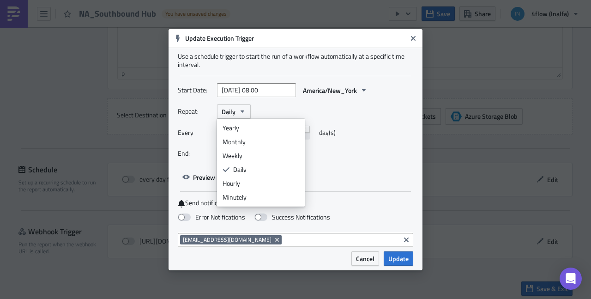
click at [247, 156] on div "Weekly" at bounding box center [261, 155] width 77 height 9
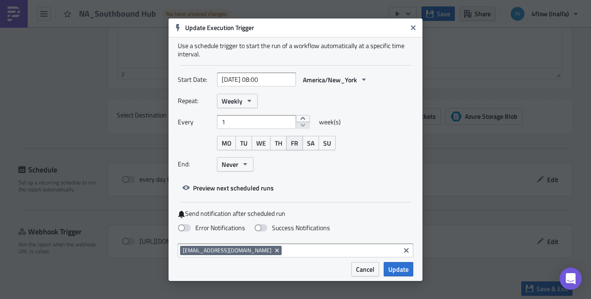
click at [293, 142] on span "FR" at bounding box center [294, 143] width 7 height 10
drag, startPoint x: 184, startPoint y: 226, endPoint x: 198, endPoint y: 225, distance: 14.4
click at [184, 226] on span at bounding box center [184, 227] width 13 height 7
click at [8, 7] on input "Error Notifications" at bounding box center [5, 4] width 6 height 6
checkbox input "true"
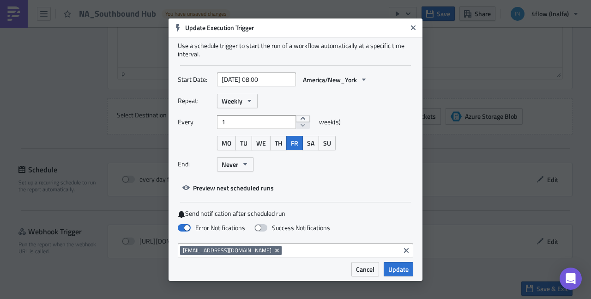
drag, startPoint x: 255, startPoint y: 226, endPoint x: 264, endPoint y: 229, distance: 9.6
click at [255, 226] on label "Success Notifications" at bounding box center [293, 228] width 76 height 8
click at [8, 7] on input "Success Notifications" at bounding box center [5, 4] width 6 height 6
checkbox input "true"
click at [392, 268] on span "Update" at bounding box center [398, 269] width 20 height 10
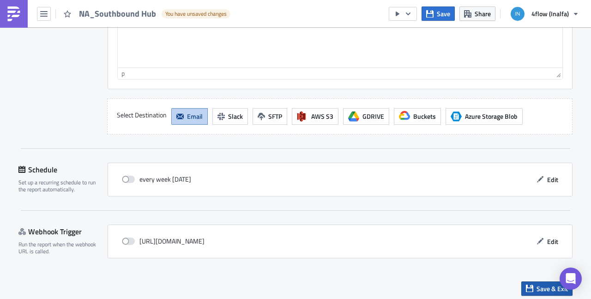
click at [526, 286] on icon "button" at bounding box center [529, 288] width 7 height 7
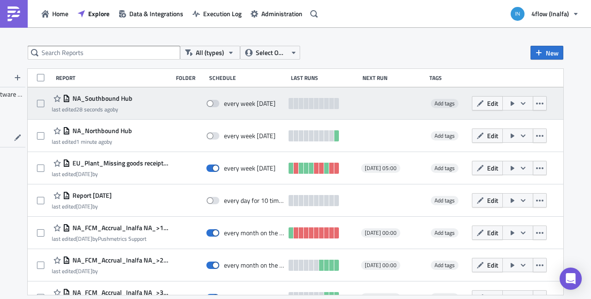
click at [150, 107] on div "NA_Southbound Hub last edited 28 seconds ago by" at bounding box center [110, 103] width 116 height 18
click at [490, 106] on span "Edit" at bounding box center [492, 103] width 11 height 10
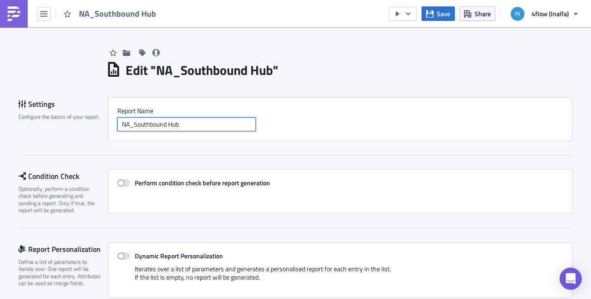
click at [130, 124] on input "NA_Southbound Hub" at bounding box center [186, 124] width 139 height 14
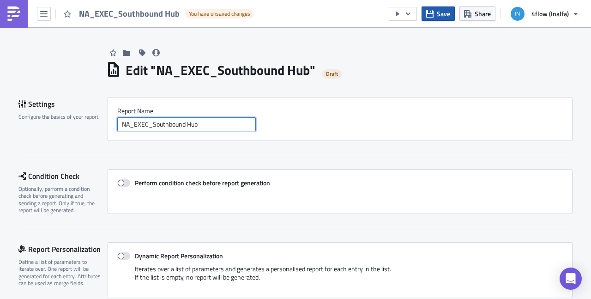
type input "NA_EXEC_Southbound Hub"
click at [443, 16] on span "Save" at bounding box center [443, 14] width 13 height 10
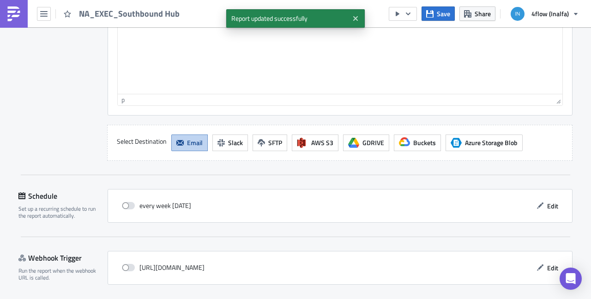
scroll to position [854, 0]
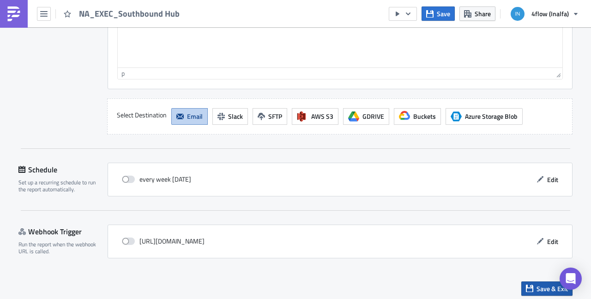
click at [530, 285] on button "Save & Exit" at bounding box center [547, 288] width 51 height 14
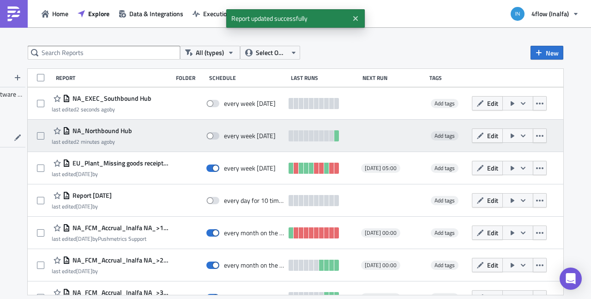
click at [150, 136] on div "NA_Northbound Hub last edited 2 minutes ago by" at bounding box center [110, 136] width 116 height 18
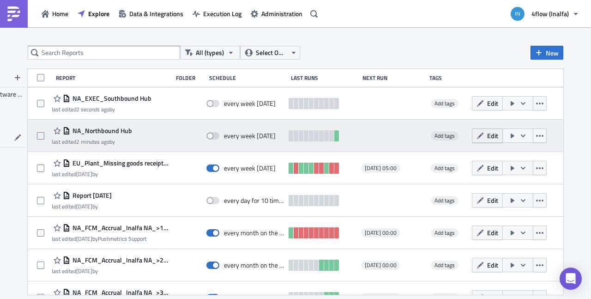
click at [487, 138] on span "Edit" at bounding box center [492, 136] width 11 height 10
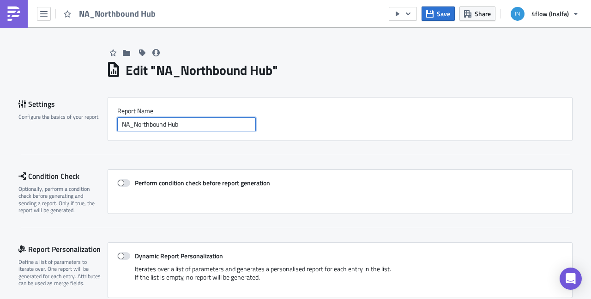
click at [129, 124] on input "NA_Northbound Hub" at bounding box center [186, 124] width 139 height 14
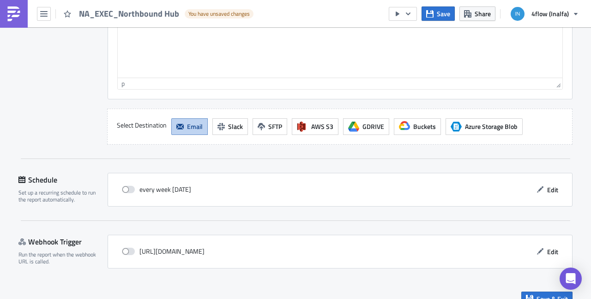
scroll to position [897, 0]
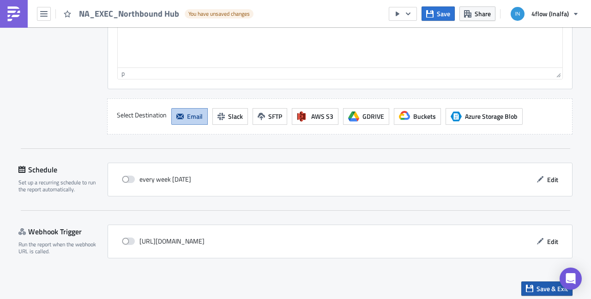
type input "NA_EXEC_Northbound Hub"
click at [533, 286] on button "Save & Exit" at bounding box center [547, 288] width 51 height 14
